Goal: Check status: Check status

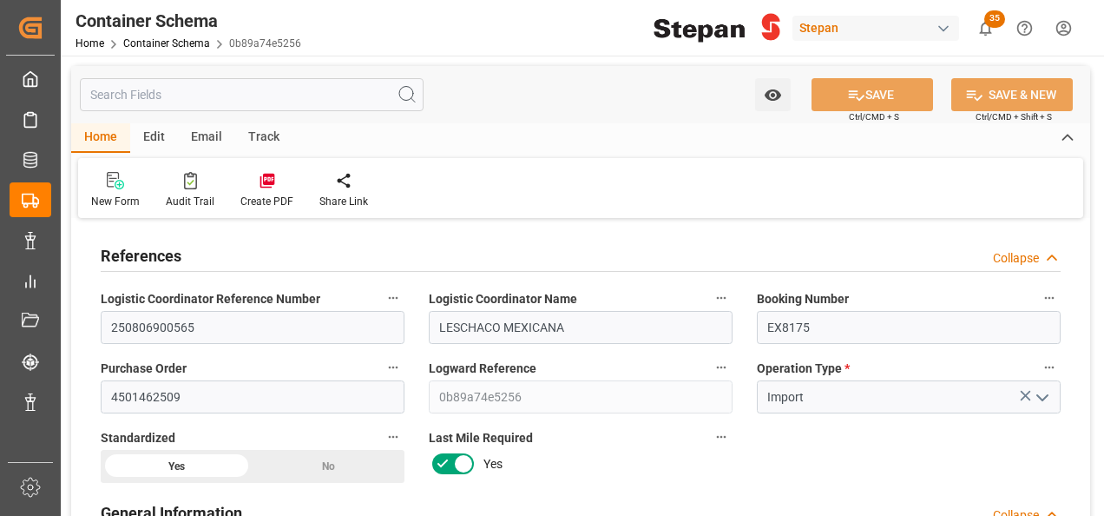
click at [161, 44] on link "Container Schema" at bounding box center [166, 43] width 87 height 12
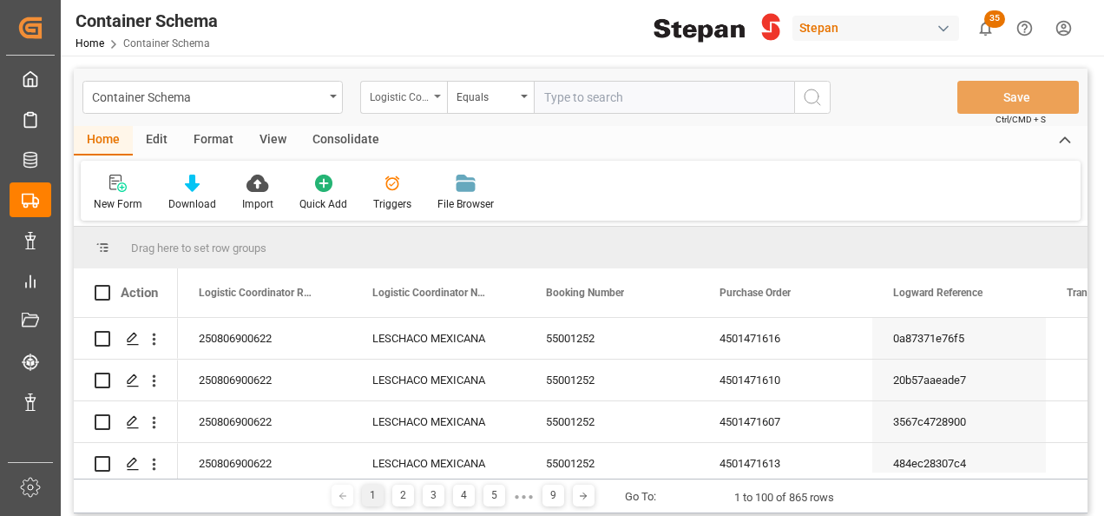
click at [437, 99] on div "Logistic Coordinator Reference Number" at bounding box center [403, 97] width 87 height 33
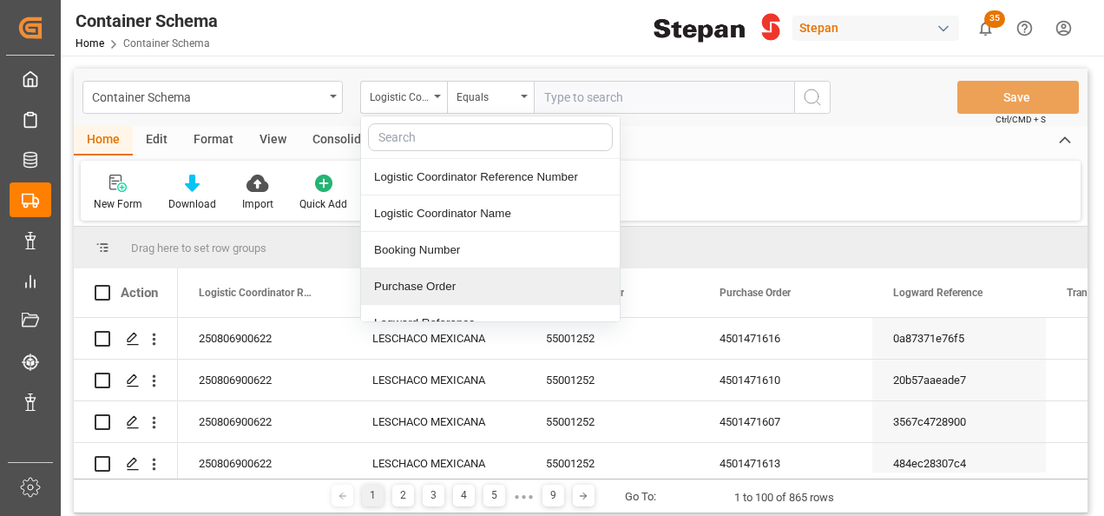
click at [424, 288] on div "Purchase Order" at bounding box center [490, 286] width 259 height 36
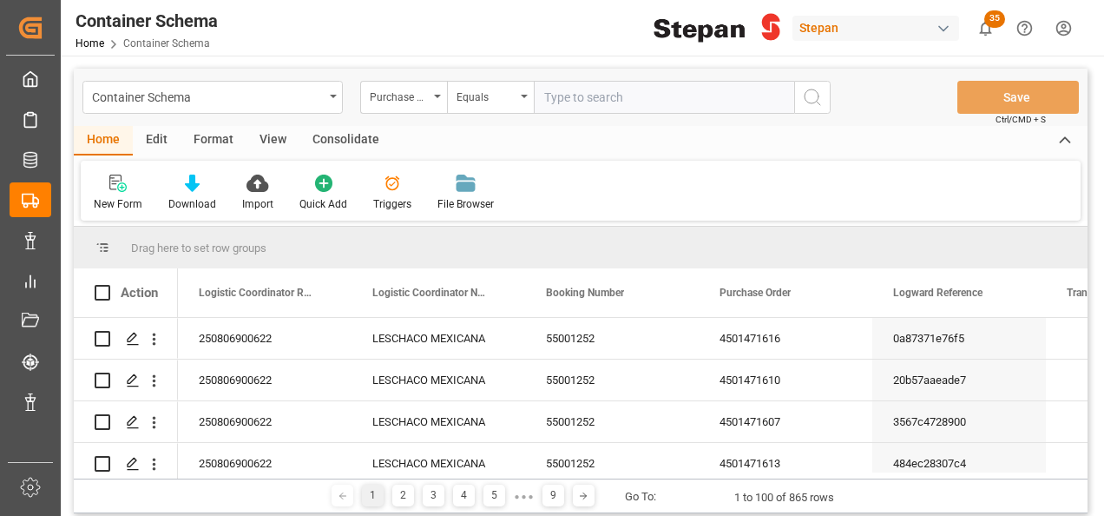
click at [602, 106] on input "text" at bounding box center [664, 97] width 260 height 33
paste input "4501451543"
type input "4501451543"
click at [818, 99] on circle "search button" at bounding box center [812, 96] width 14 height 14
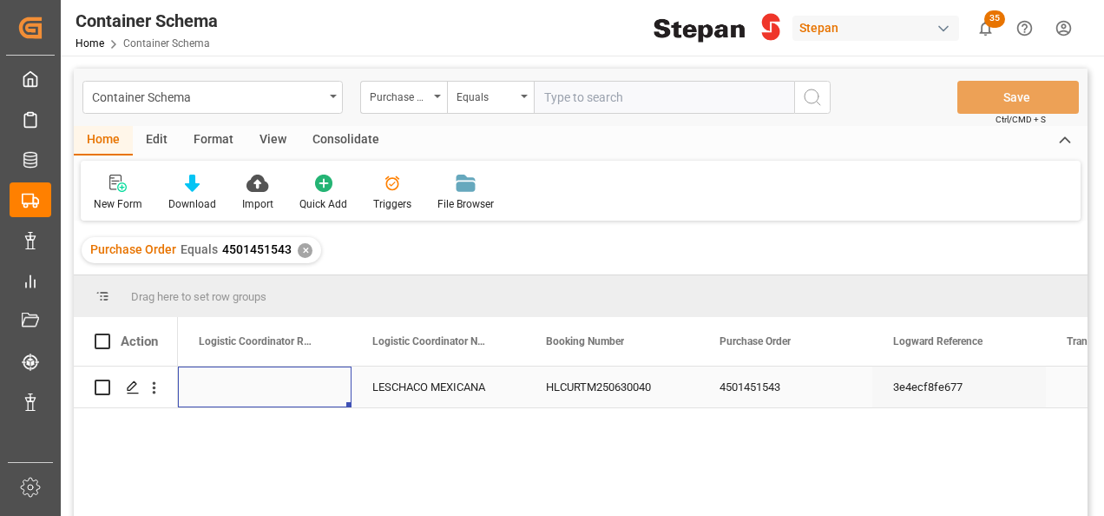
click at [258, 380] on div "Press SPACE to select this row." at bounding box center [265, 386] width 174 height 41
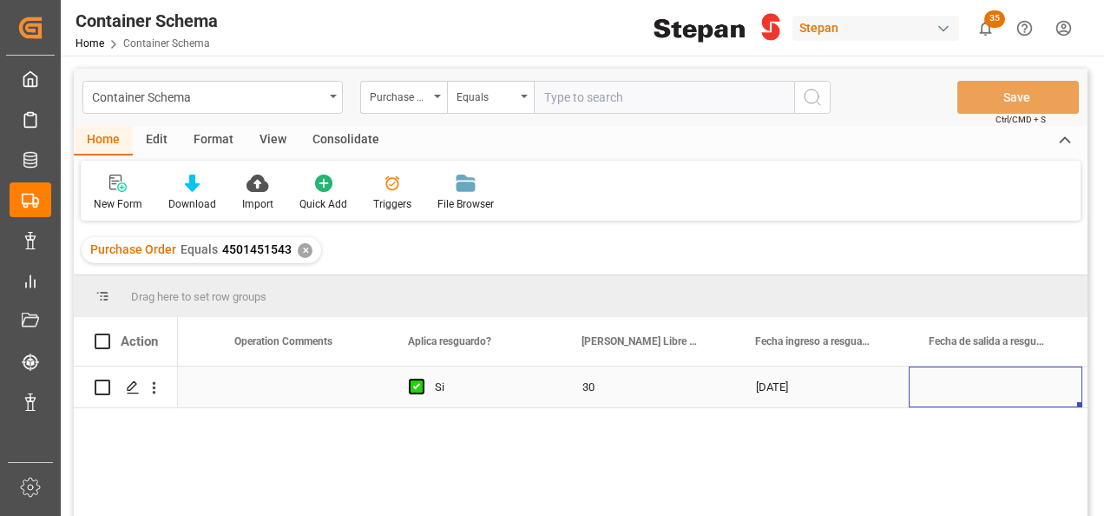
click at [790, 382] on div "[DATE]" at bounding box center [822, 386] width 174 height 41
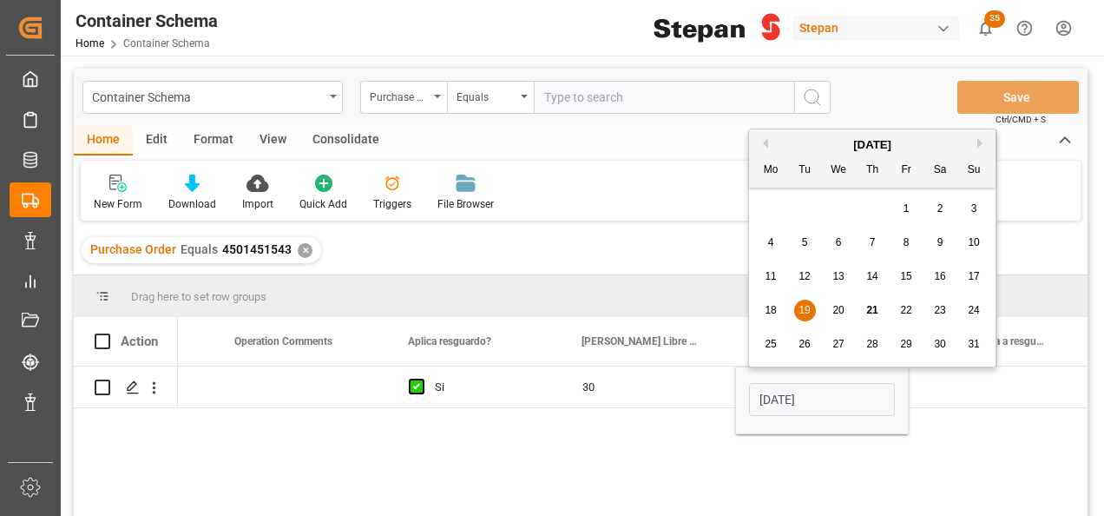
click at [870, 307] on span "21" at bounding box center [871, 310] width 11 height 12
type input "[DATE]"
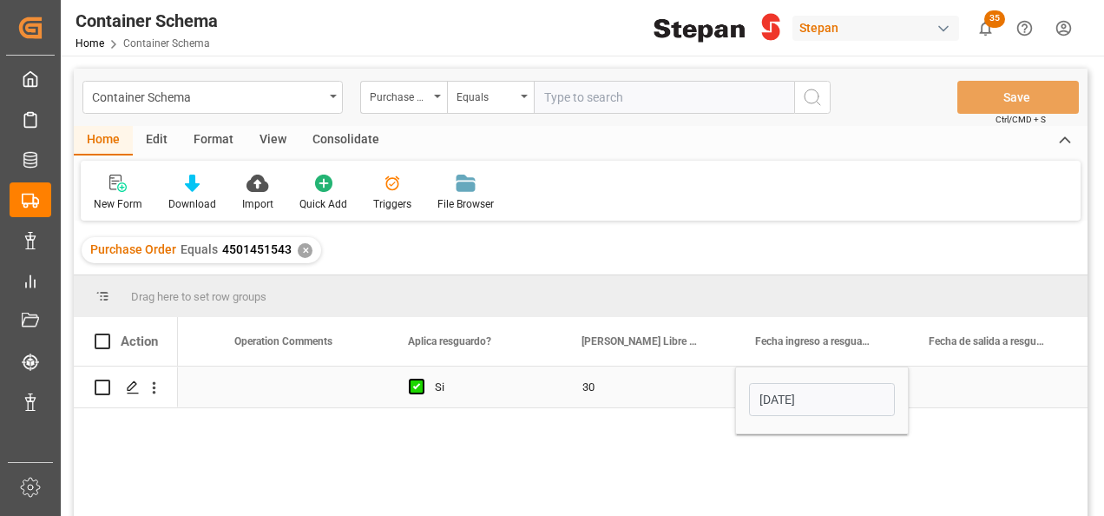
click at [697, 384] on div "30" at bounding box center [649, 386] width 174 height 41
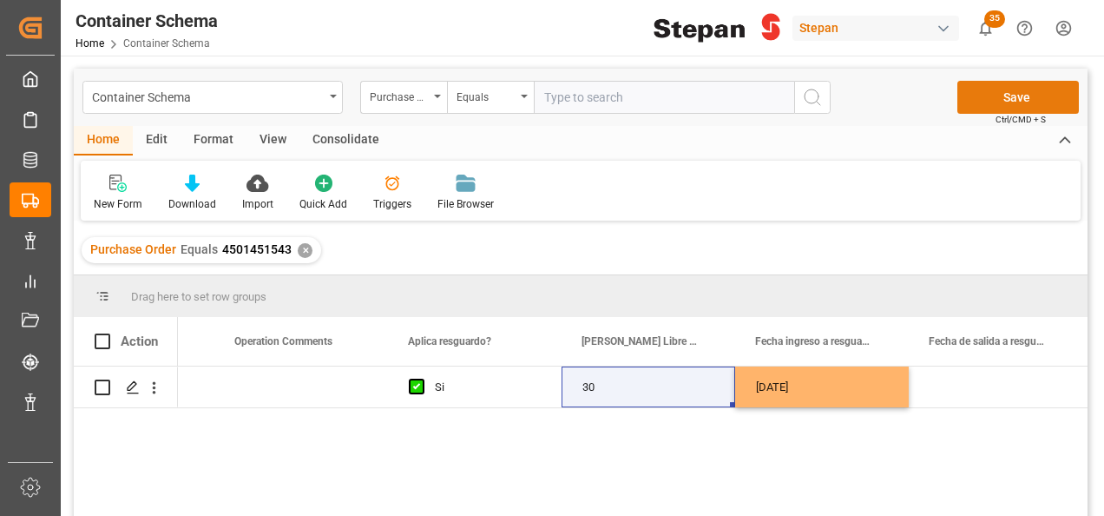
click at [1023, 97] on button "Save" at bounding box center [1018, 97] width 122 height 33
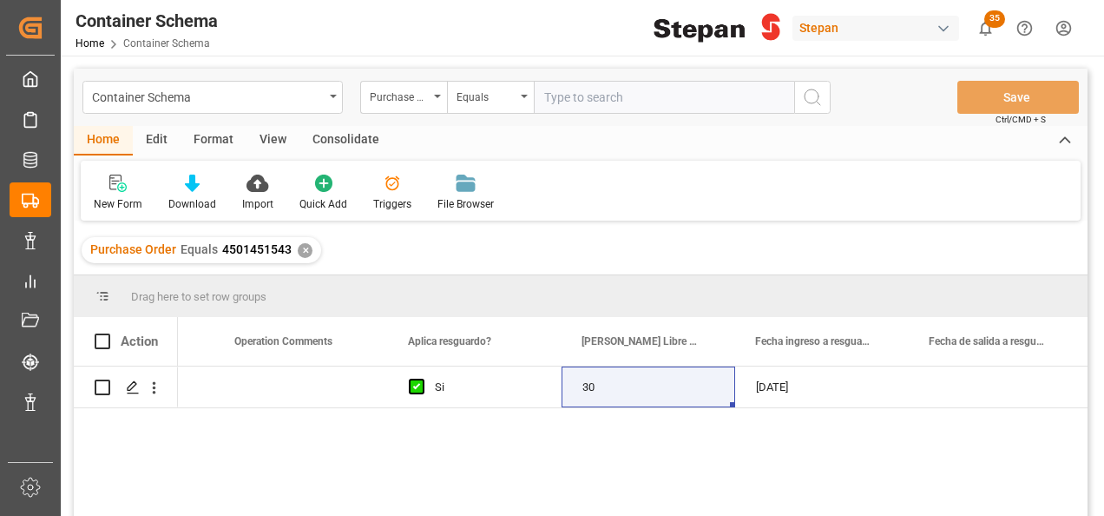
click at [302, 252] on div "✕" at bounding box center [305, 250] width 15 height 15
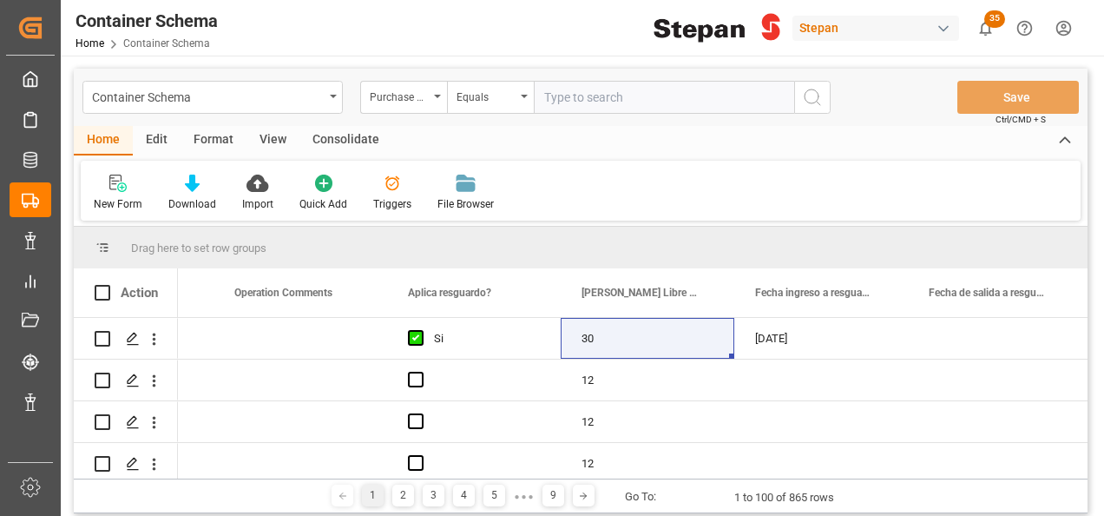
click at [553, 95] on input "text" at bounding box center [664, 97] width 260 height 33
paste input "4501451544"
type input "4501451544"
click at [819, 100] on icon "search button" at bounding box center [812, 97] width 21 height 21
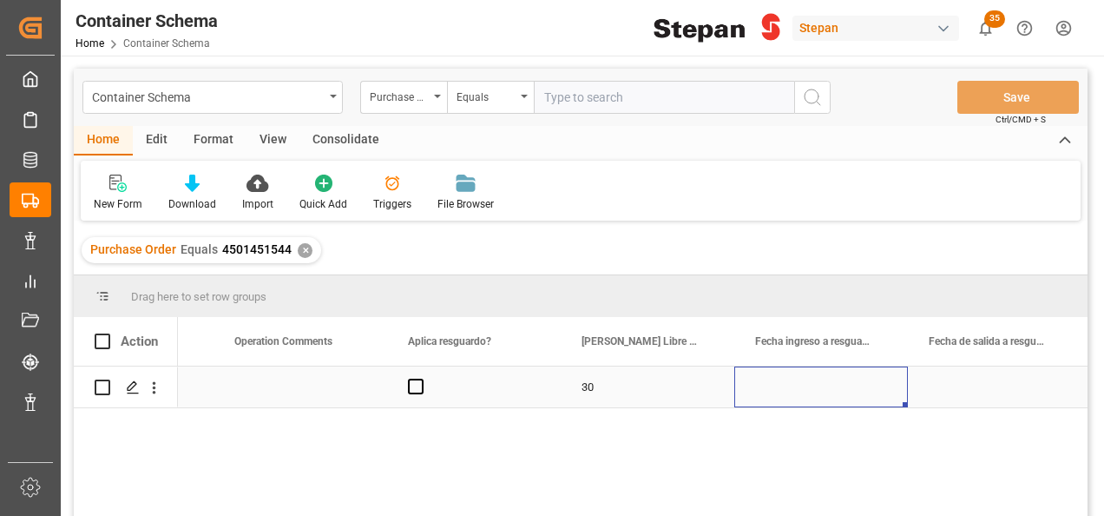
click at [792, 382] on div "Press SPACE to select this row." at bounding box center [821, 386] width 174 height 41
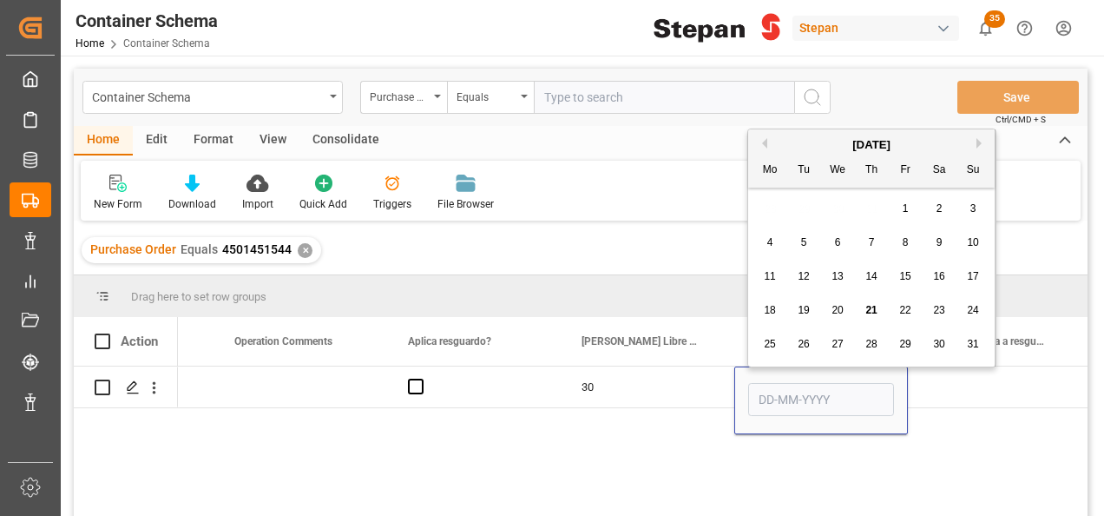
click at [803, 311] on span "19" at bounding box center [803, 310] width 11 height 12
type input "[DATE]"
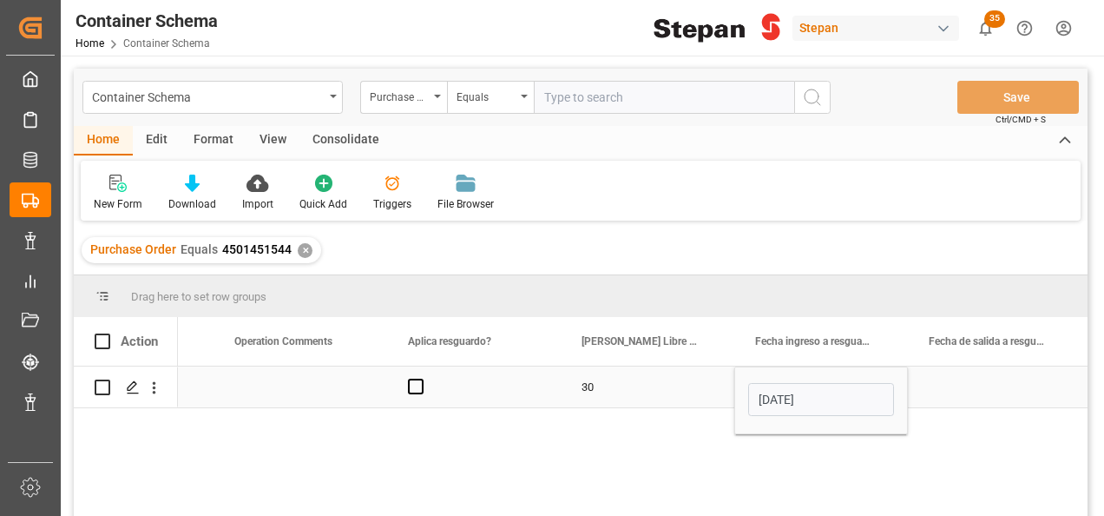
click at [709, 377] on div "30" at bounding box center [648, 386] width 174 height 41
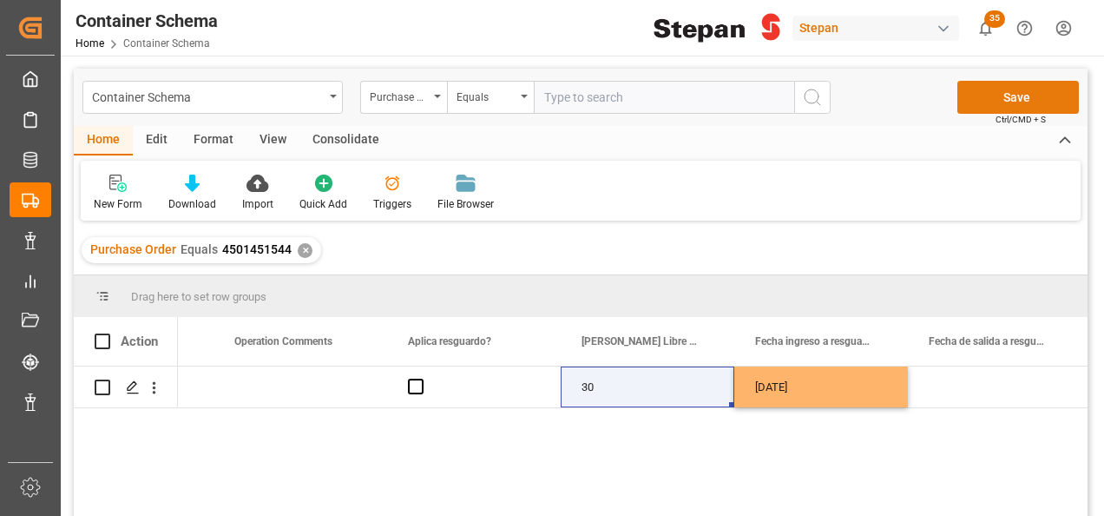
click at [1009, 92] on button "Save" at bounding box center [1018, 97] width 122 height 33
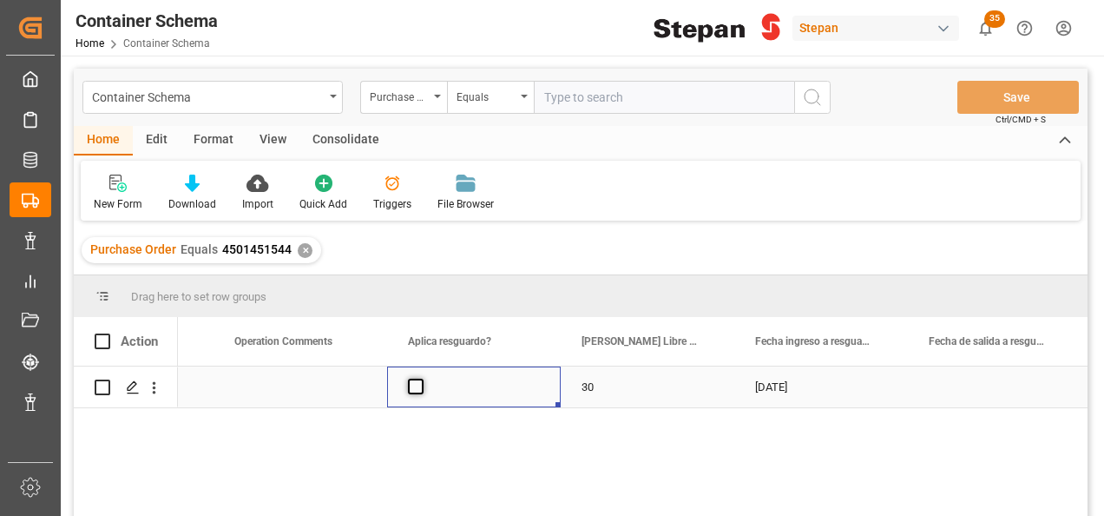
click at [413, 389] on span "Press SPACE to select this row." at bounding box center [416, 386] width 16 height 16
click at [421, 378] on input "Press SPACE to select this row." at bounding box center [421, 378] width 0 height 0
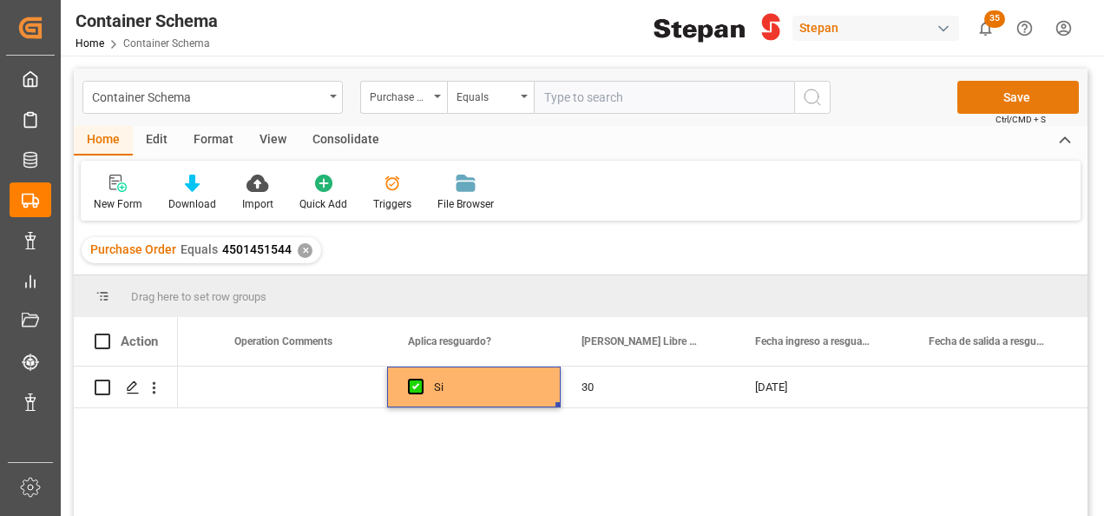
click at [1010, 90] on button "Save" at bounding box center [1018, 97] width 122 height 33
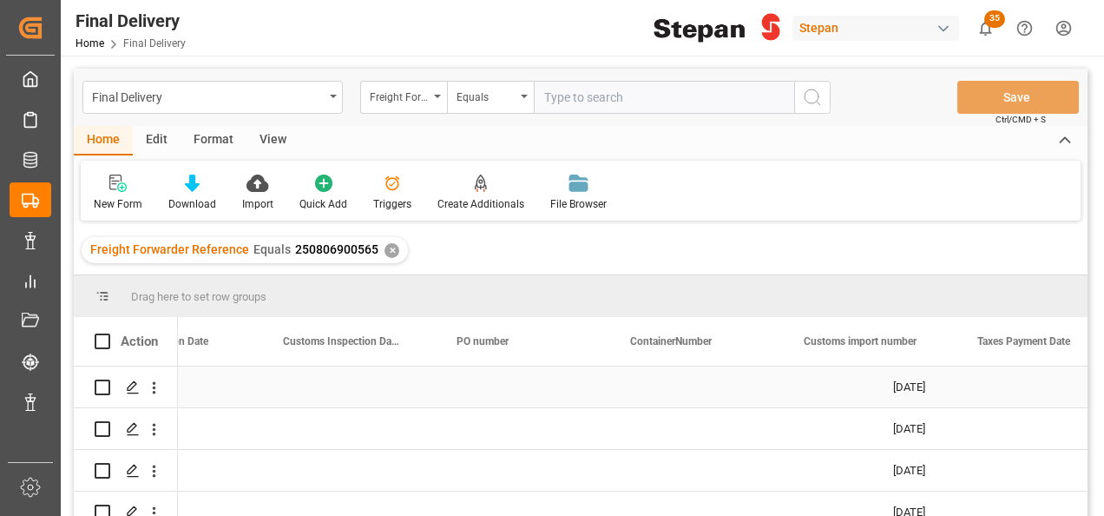
scroll to position [0, 957]
